Goal: Task Accomplishment & Management: Complete application form

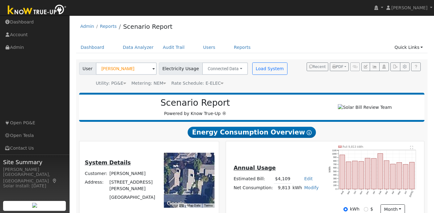
scroll to position [53, 0]
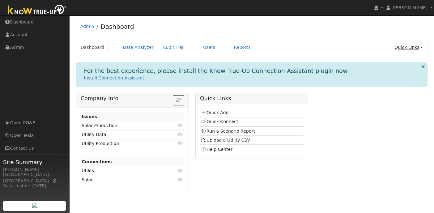
click at [418, 49] on link "Quick Links" at bounding box center [409, 47] width 38 height 11
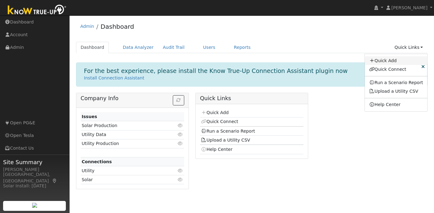
click at [394, 62] on link "Quick Add" at bounding box center [396, 60] width 63 height 9
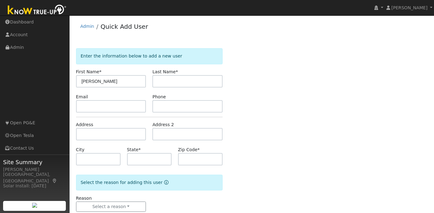
type input "[PERSON_NAME]"
click at [197, 82] on input "text" at bounding box center [187, 81] width 70 height 12
type input "[PERSON_NAME]"
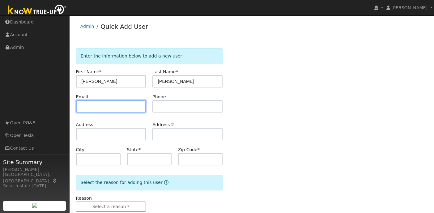
click at [103, 103] on input "text" at bounding box center [111, 106] width 70 height 12
paste input "[EMAIL_ADDRESS][DOMAIN_NAME]"
type input "[EMAIL_ADDRESS][DOMAIN_NAME]"
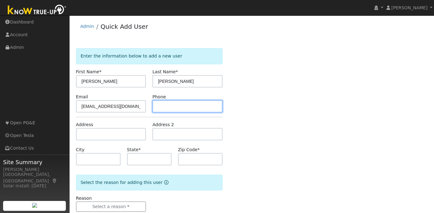
click at [197, 108] on input "text" at bounding box center [187, 106] width 70 height 12
paste input "[PHONE_NUMBER]"
type input "[PHONE_NUMBER]"
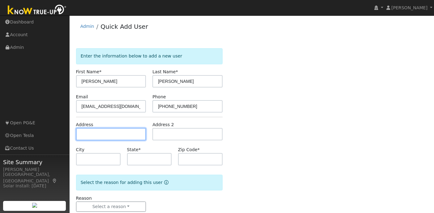
click at [122, 135] on input "text" at bounding box center [111, 134] width 70 height 12
paste input "[STREET_ADDRESS]"
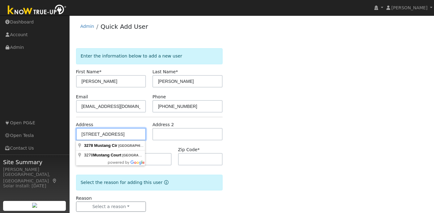
scroll to position [14, 0]
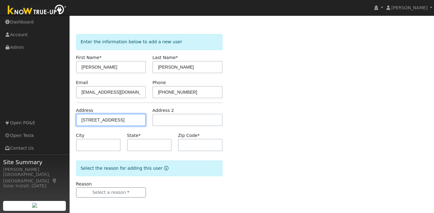
type input "3278 Mustang Circle"
type input "[GEOGRAPHIC_DATA]"
type input "CA"
type input "94533"
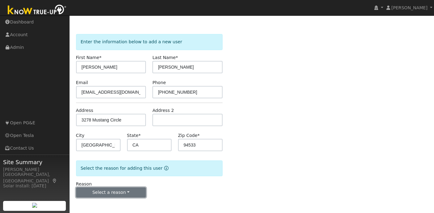
click at [115, 190] on button "Select a reason" at bounding box center [111, 192] width 70 height 11
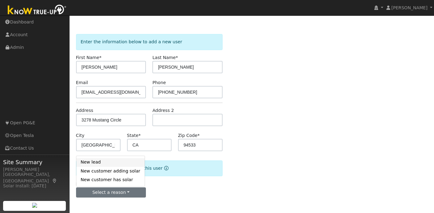
click at [107, 161] on link "New lead" at bounding box center [110, 162] width 68 height 9
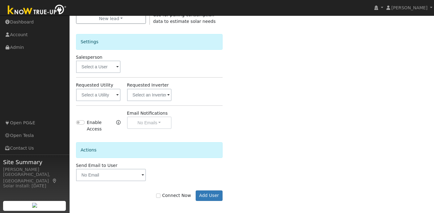
scroll to position [191, 0]
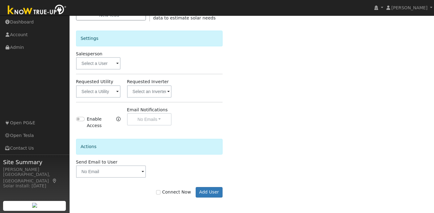
click at [118, 92] on span at bounding box center [117, 91] width 2 height 7
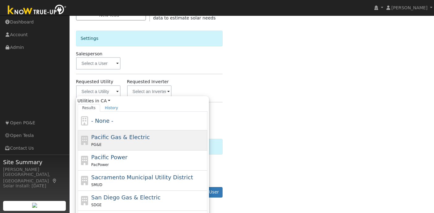
click at [117, 140] on div "Pacific Gas & Electric PG&E" at bounding box center [148, 140] width 115 height 15
type input "Pacific Gas & Electric"
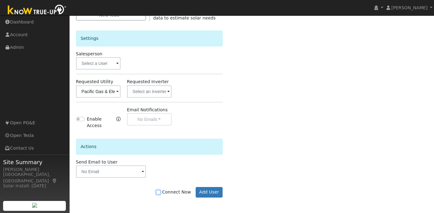
click at [160, 193] on input "Connect Now" at bounding box center [158, 192] width 4 height 4
checkbox input "true"
click at [206, 193] on button "Add User" at bounding box center [209, 192] width 27 height 11
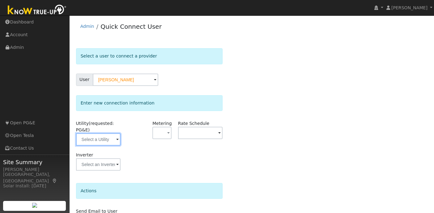
click at [119, 141] on input "text" at bounding box center [98, 139] width 45 height 12
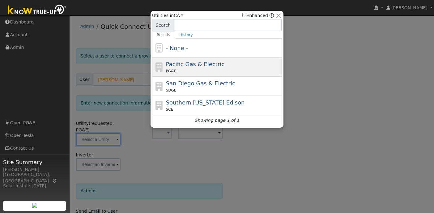
click at [214, 63] on span "Pacific Gas & Electric" at bounding box center [195, 64] width 58 height 6
type input "PG&E"
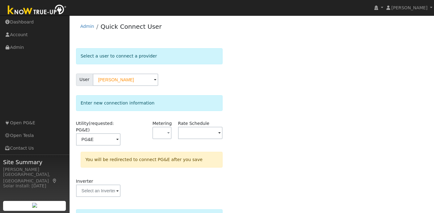
scroll to position [66, 0]
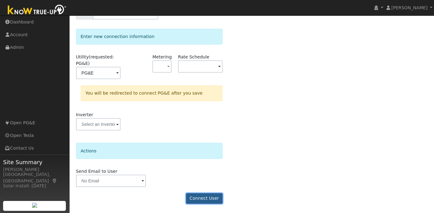
click at [205, 198] on button "Connect User" at bounding box center [204, 198] width 36 height 11
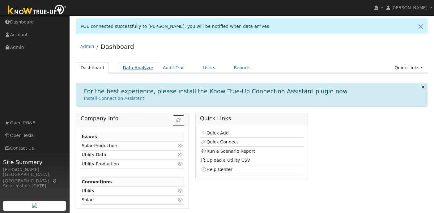
click at [133, 67] on link "Data Analyzer" at bounding box center [138, 67] width 40 height 11
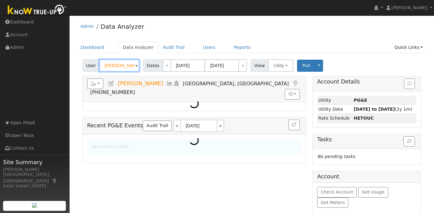
click at [117, 67] on input "Pradeep Nemavat" at bounding box center [119, 65] width 40 height 12
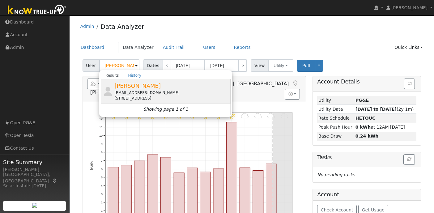
click at [148, 88] on div "Frank Booker bookum15@yahoo.com 3278 Mustang Circle, Fairfield, CA 94533" at bounding box center [171, 91] width 115 height 19
type input "[PERSON_NAME]"
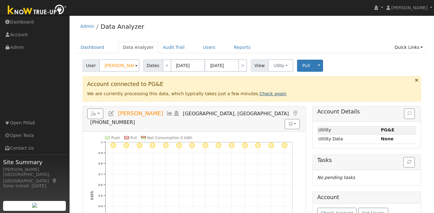
click at [260, 95] on link "Check again" at bounding box center [273, 93] width 27 height 5
click at [262, 93] on link "Check again" at bounding box center [273, 93] width 27 height 5
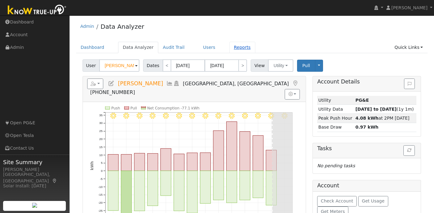
click at [238, 46] on link "Reports" at bounding box center [242, 47] width 26 height 11
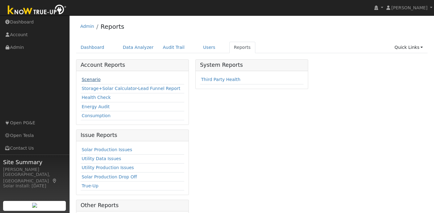
click at [88, 77] on link "Scenario" at bounding box center [91, 79] width 19 height 5
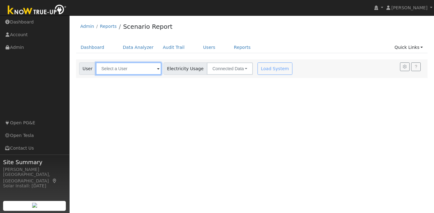
click at [131, 68] on input "text" at bounding box center [129, 68] width 66 height 12
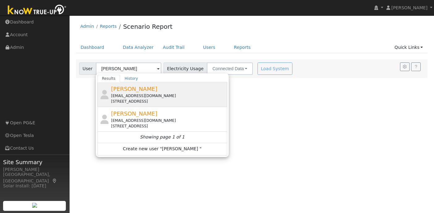
click at [138, 89] on span "[PERSON_NAME]" at bounding box center [134, 89] width 46 height 6
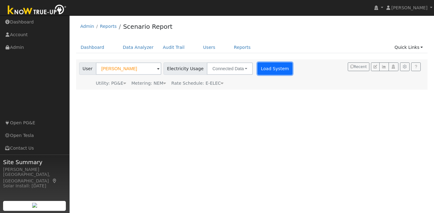
click at [265, 69] on button "Load System" at bounding box center [275, 68] width 35 height 12
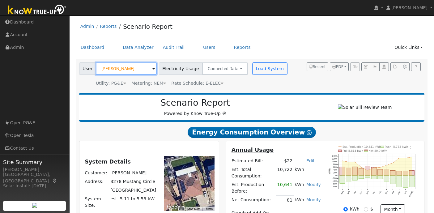
click at [130, 70] on input "[PERSON_NAME]" at bounding box center [126, 68] width 61 height 12
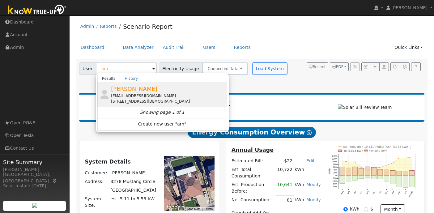
click at [140, 91] on span "[PERSON_NAME]" at bounding box center [134, 89] width 46 height 6
type input "[PERSON_NAME]"
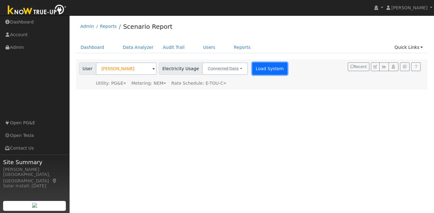
click at [256, 65] on button "Load System" at bounding box center [269, 68] width 35 height 12
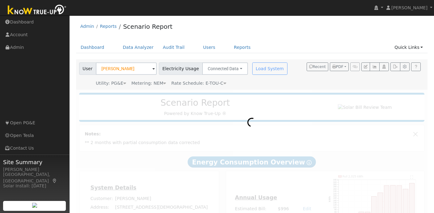
scroll to position [45, 0]
